Goal: Complete application form

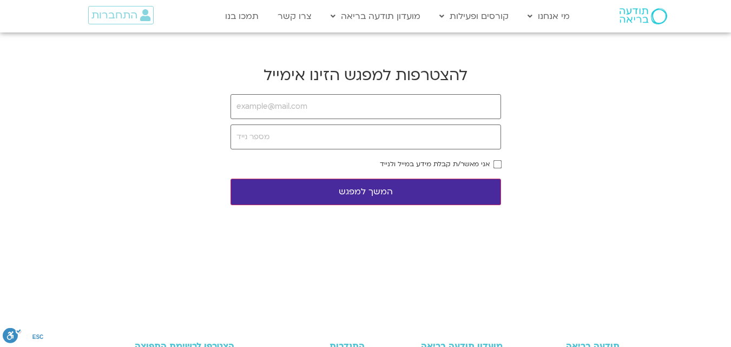
type input "[EMAIL_ADDRESS][DOMAIN_NAME]"
click at [311, 137] on input "tel" at bounding box center [365, 136] width 271 height 25
type input "0586523954"
click at [327, 195] on button "המשך למפגש" at bounding box center [365, 192] width 271 height 27
click at [415, 190] on button "המשך למפגש" at bounding box center [365, 192] width 271 height 27
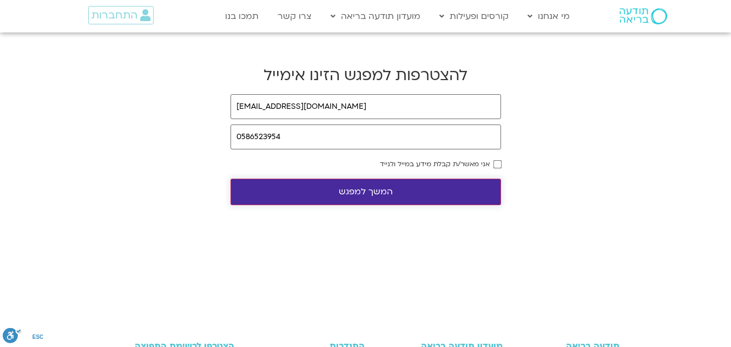
click at [386, 191] on button "המשך למפגש" at bounding box center [365, 192] width 271 height 27
click at [384, 194] on button "המשך למפגש" at bounding box center [365, 192] width 271 height 27
click at [384, 197] on button "המשך למפגש" at bounding box center [365, 192] width 271 height 27
click at [383, 190] on button "המשך למפגש" at bounding box center [365, 192] width 271 height 27
